Goal: Information Seeking & Learning: Learn about a topic

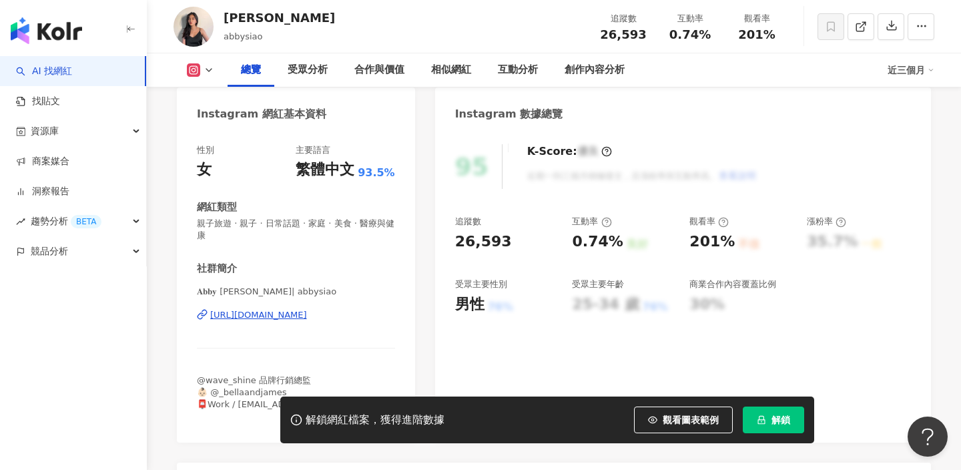
click at [307, 313] on div "https://www.instagram.com/abbysiao/" at bounding box center [258, 315] width 97 height 12
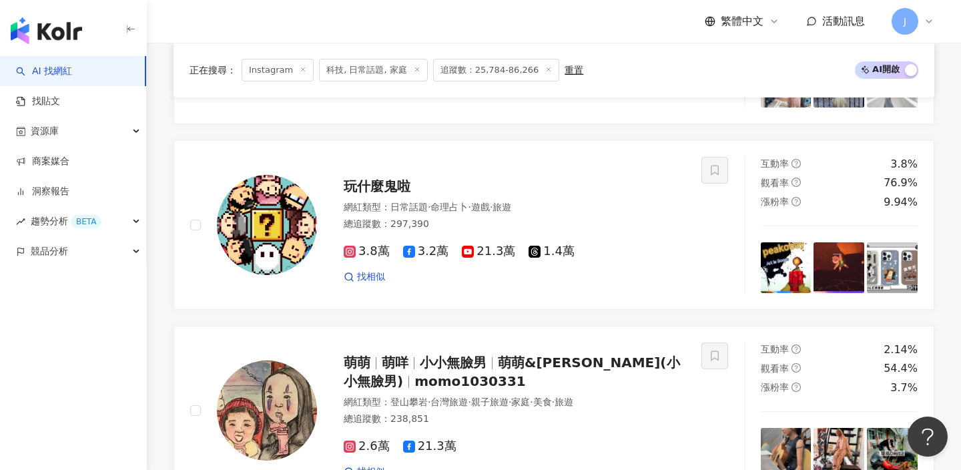
scroll to position [1145, 0]
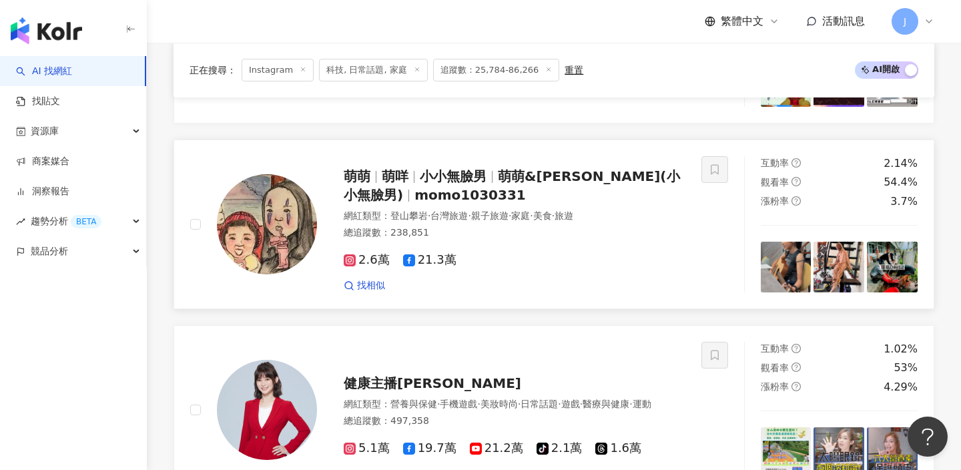
click at [590, 173] on span "萌萌&咩咩(小小無臉男)" at bounding box center [512, 185] width 336 height 35
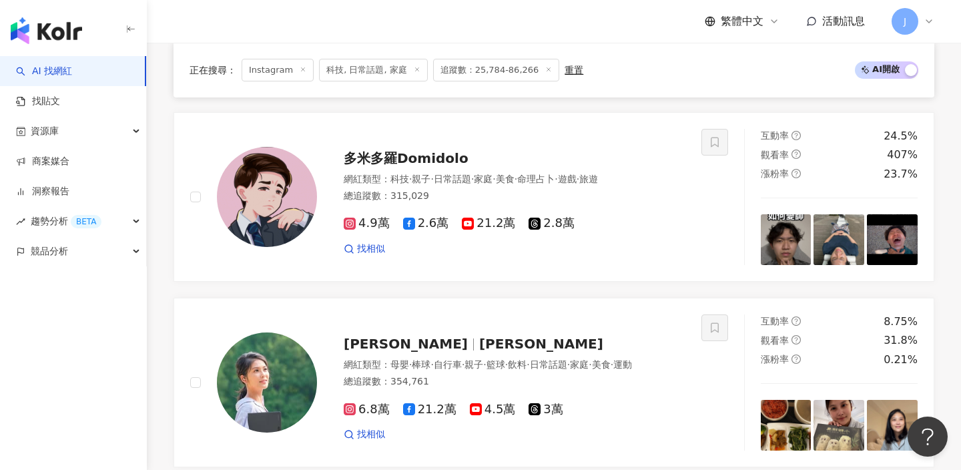
scroll to position [1522, 0]
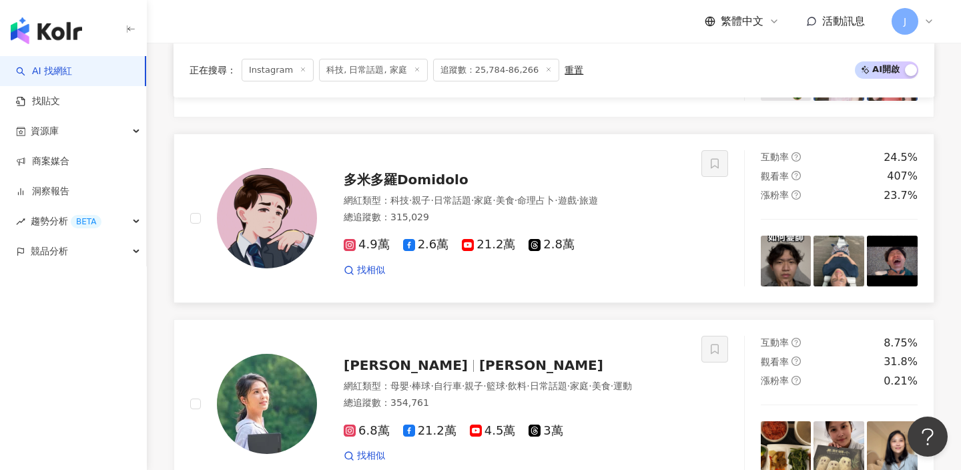
click at [451, 180] on span "多米多羅Domidolo" at bounding box center [406, 180] width 125 height 16
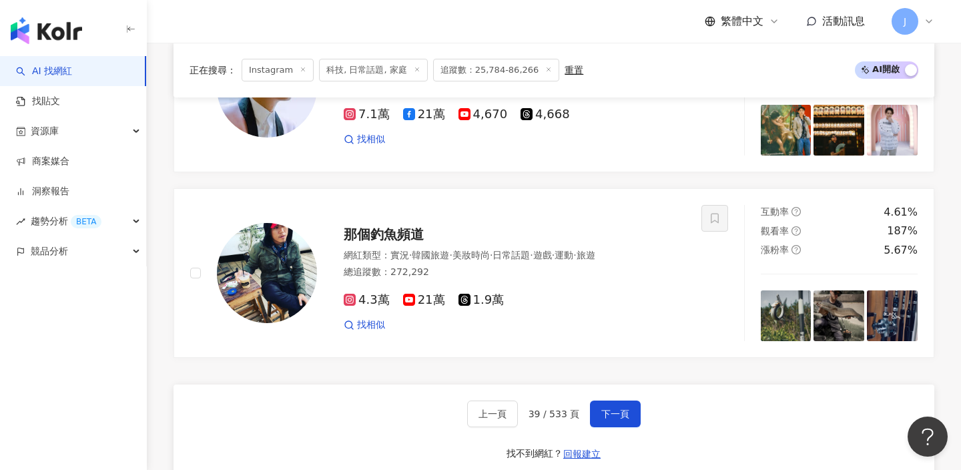
scroll to position [2435, 0]
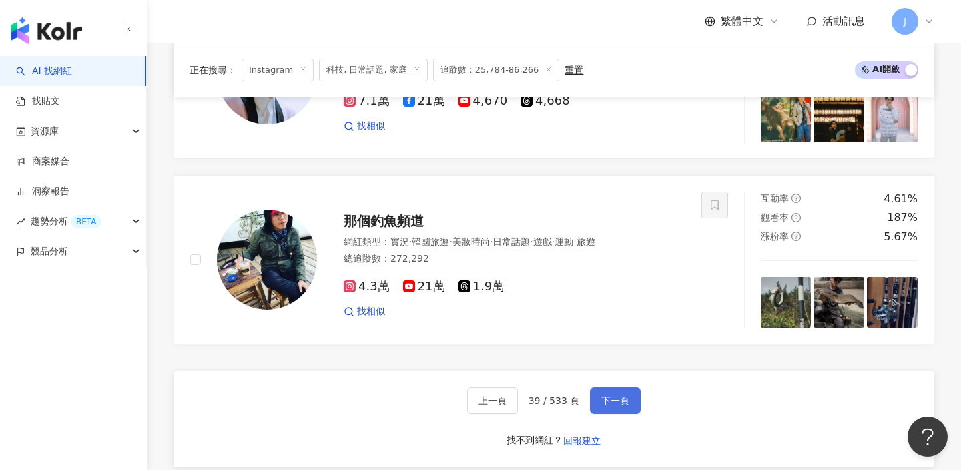
click at [611, 403] on span "下一頁" at bounding box center [615, 400] width 28 height 11
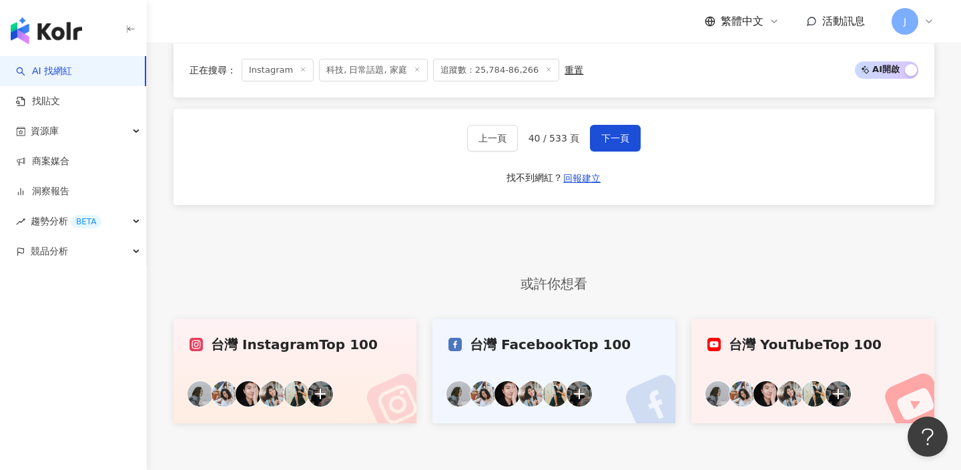
scroll to position [2405, 0]
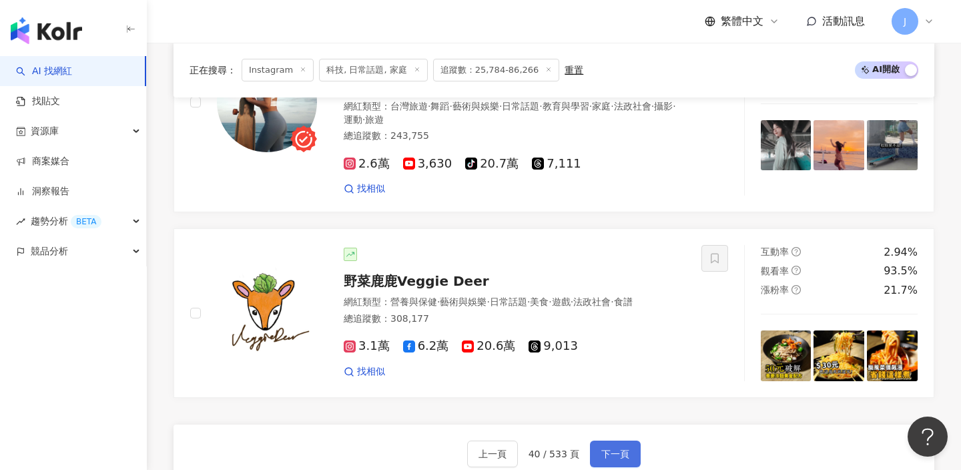
click at [607, 441] on button "下一頁" at bounding box center [615, 454] width 51 height 27
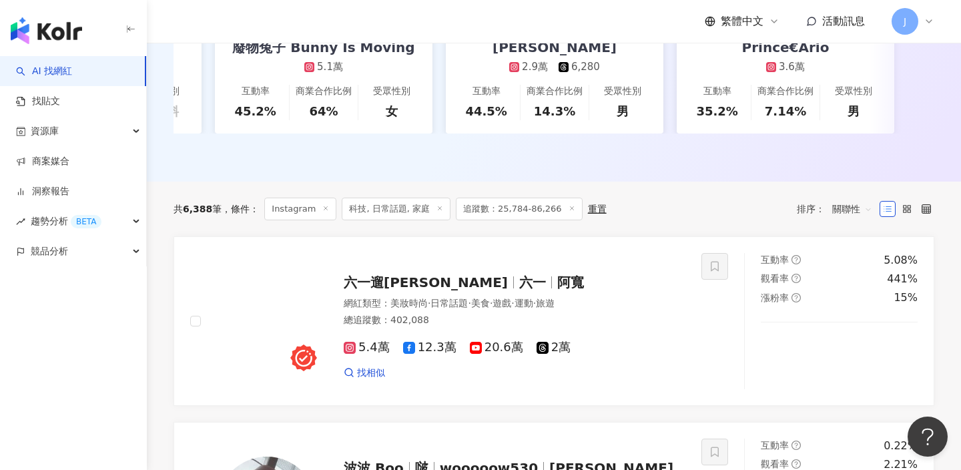
scroll to position [329, 0]
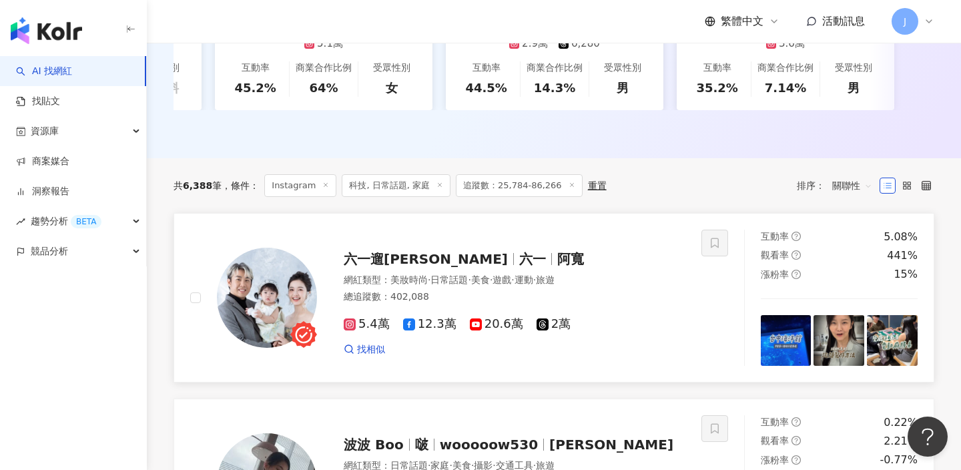
click at [491, 246] on div "六一遛阿寬 六一 阿寬 網紅類型 ： 美妝時尚 · 日常話題 · 美食 · 遊戲 · 運動 · 旅遊 總追蹤數 ： 402,088 5.4萬 12.3萬 20…" at bounding box center [501, 297] width 368 height 117
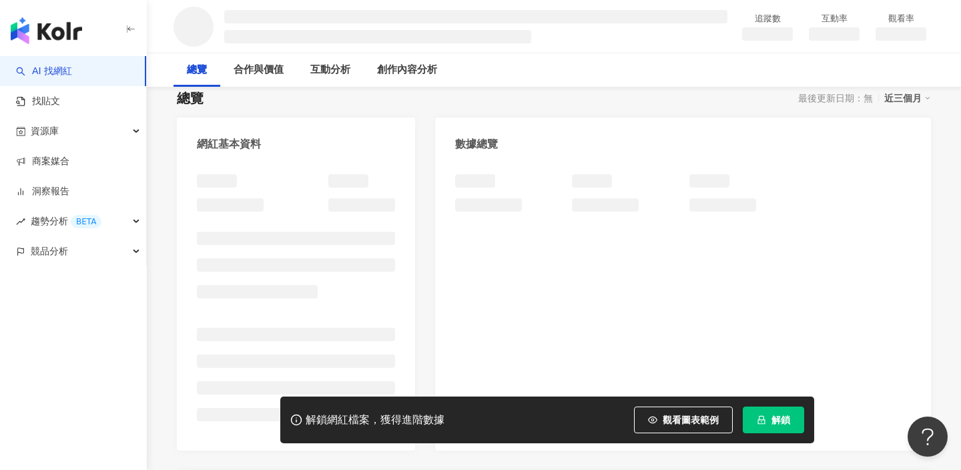
scroll to position [150, 0]
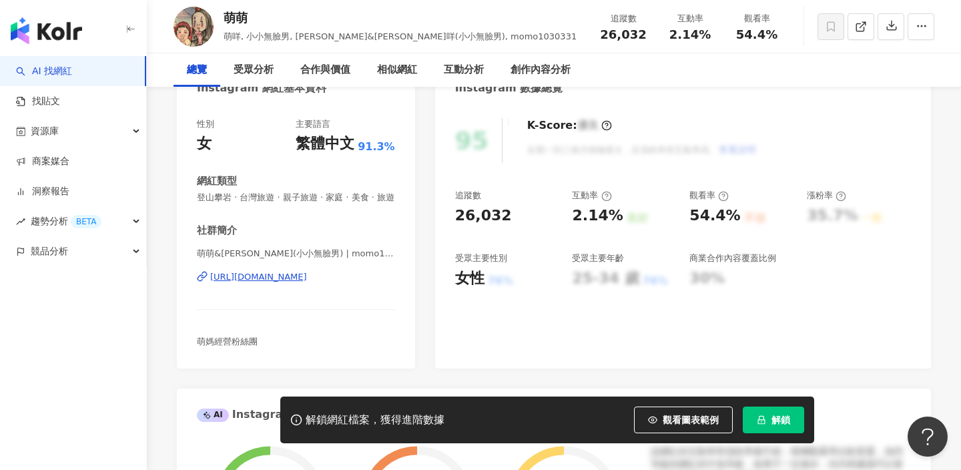
scroll to position [177, 0]
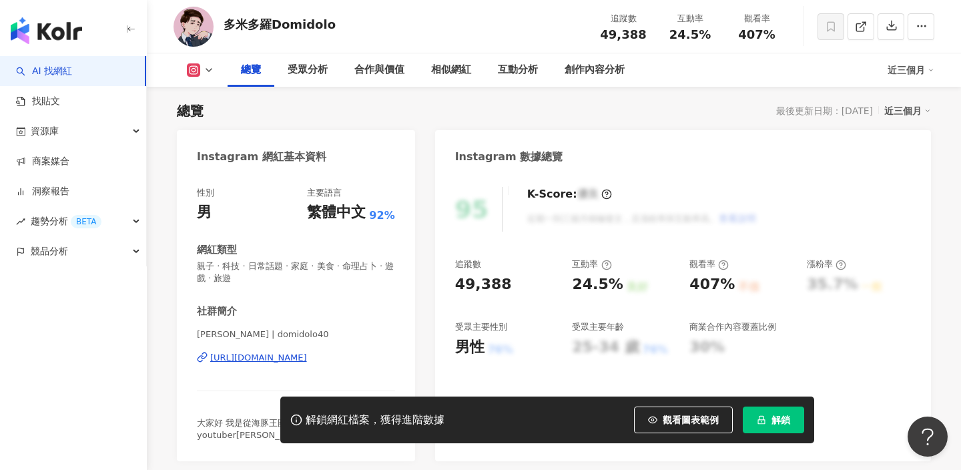
click at [318, 328] on div "多米多羅 | domidolo40 https://www.instagram.com/domidolo40/" at bounding box center [296, 367] width 198 height 78
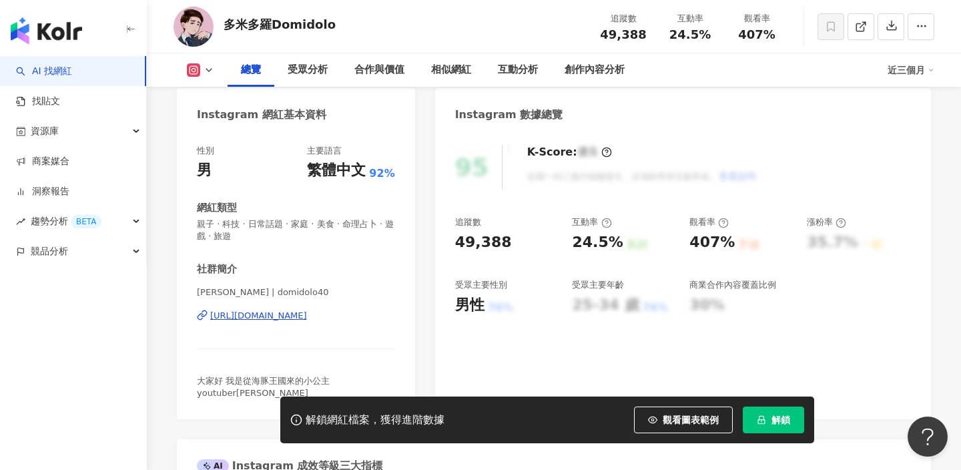
click at [307, 317] on div "https://www.instagram.com/domidolo40/" at bounding box center [258, 316] width 97 height 12
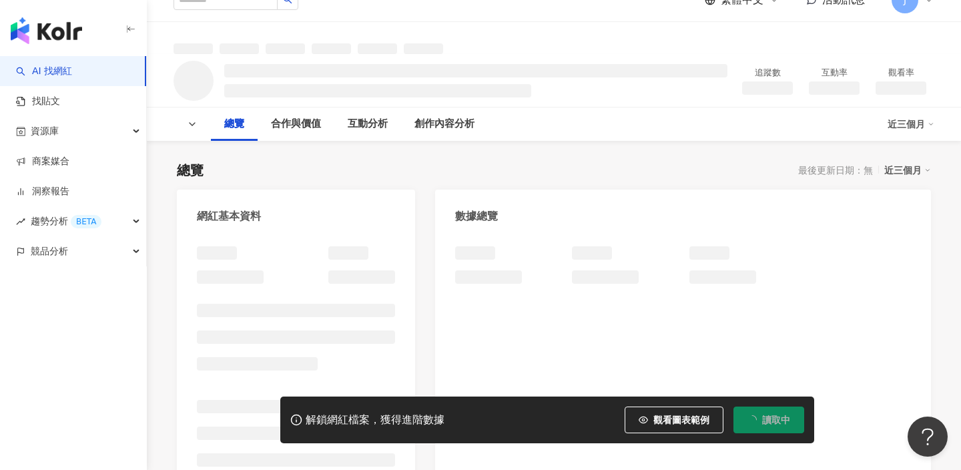
scroll to position [59, 0]
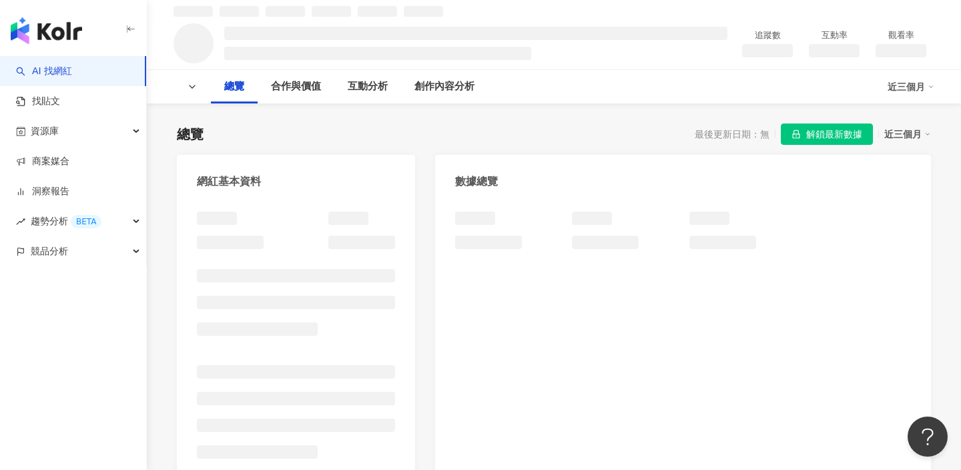
scroll to position [44, 0]
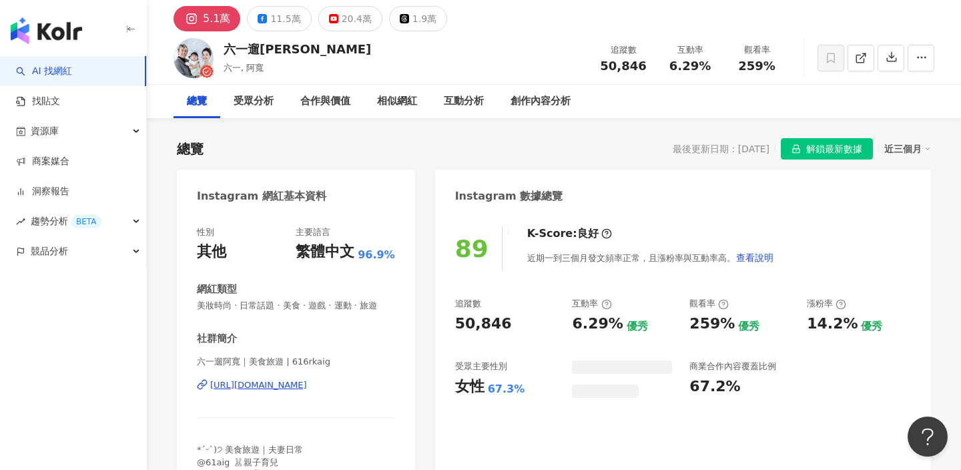
click at [329, 378] on div "六一遛[PERSON_NAME]｜美食旅遊 | 616rkaig [URL][DOMAIN_NAME]" at bounding box center [296, 395] width 198 height 78
click at [307, 383] on div "[URL][DOMAIN_NAME]" at bounding box center [258, 385] width 97 height 12
click at [322, 378] on div "六一遛[PERSON_NAME]｜美食旅遊 | 616rkaig [URL][DOMAIN_NAME]" at bounding box center [296, 395] width 198 height 78
click at [307, 382] on div "[URL][DOMAIN_NAME]" at bounding box center [258, 385] width 97 height 12
click at [300, 379] on div "[URL][DOMAIN_NAME]" at bounding box center [258, 385] width 97 height 12
